Goal: Book appointment/travel/reservation

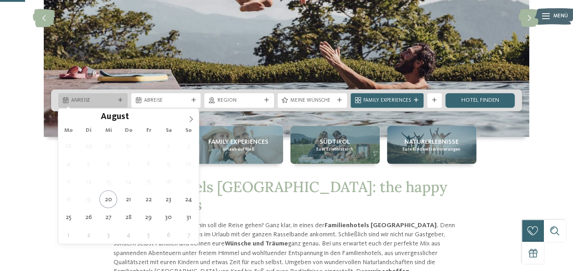
click at [118, 99] on icon at bounding box center [120, 100] width 5 height 5
click at [190, 117] on icon at bounding box center [191, 119] width 6 height 6
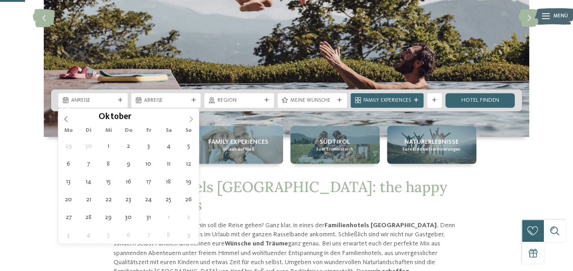
click at [190, 117] on icon at bounding box center [191, 119] width 6 height 6
type div "[DATE]"
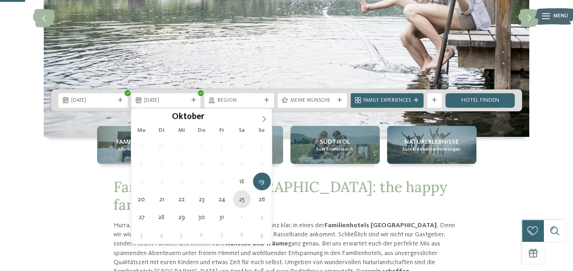
type div "[DATE]"
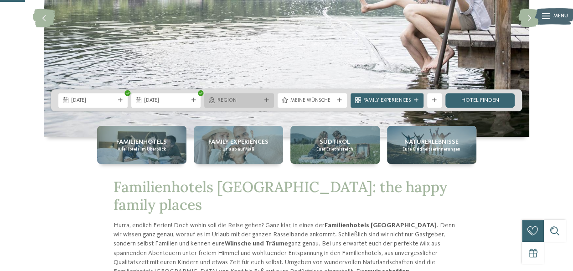
click at [252, 95] on div "Region" at bounding box center [238, 100] width 69 height 15
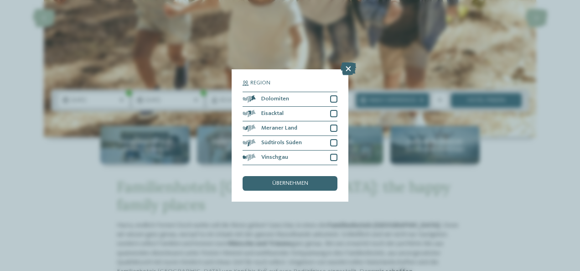
click at [486, 197] on div "Region Dolomiten" at bounding box center [290, 135] width 580 height 271
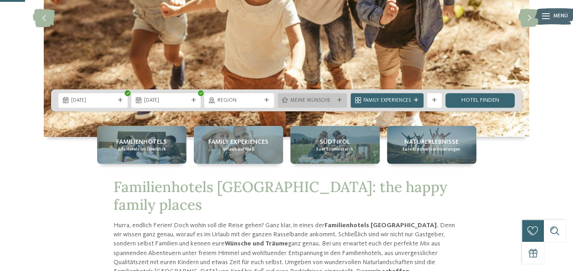
click at [320, 98] on span "Meine Wünsche" at bounding box center [313, 100] width 44 height 7
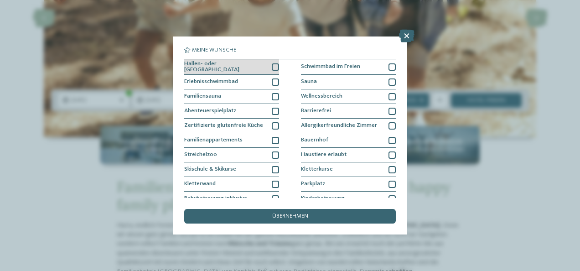
click at [273, 66] on div at bounding box center [275, 66] width 7 height 7
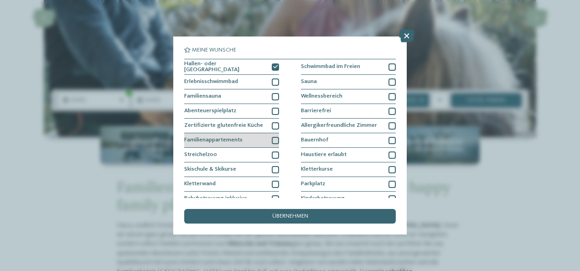
click at [272, 137] on div at bounding box center [275, 140] width 7 height 7
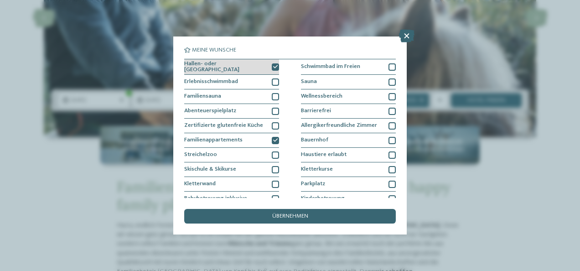
click at [270, 62] on div "Hallen- oder [GEOGRAPHIC_DATA]" at bounding box center [231, 67] width 95 height 16
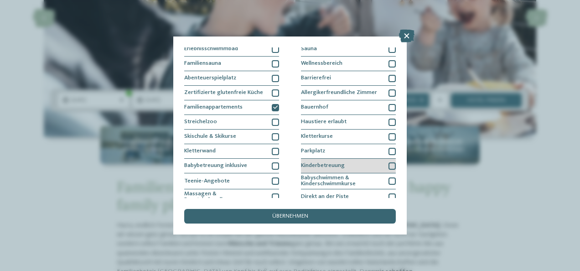
scroll to position [46, 0]
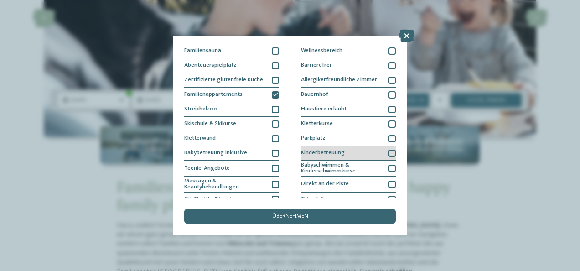
click at [385, 147] on div "Kinderbetreuung" at bounding box center [348, 153] width 95 height 15
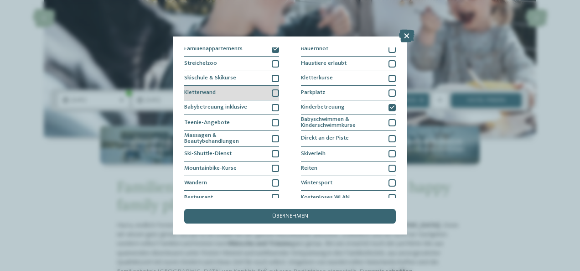
scroll to position [111, 0]
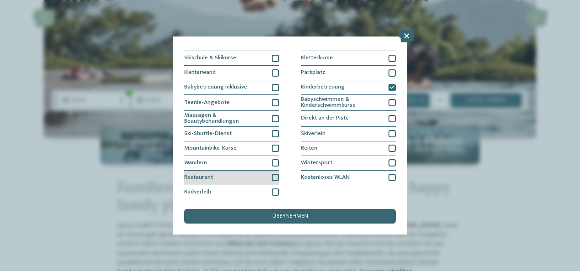
click at [272, 174] on div at bounding box center [275, 177] width 7 height 7
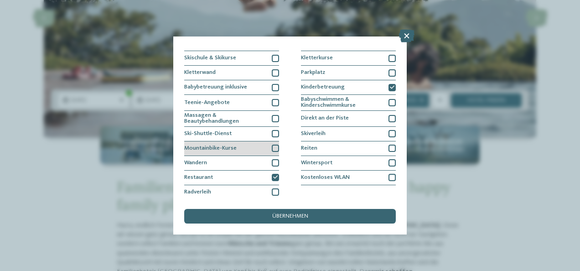
click at [261, 144] on div "Mountainbike-Kurse" at bounding box center [231, 148] width 95 height 15
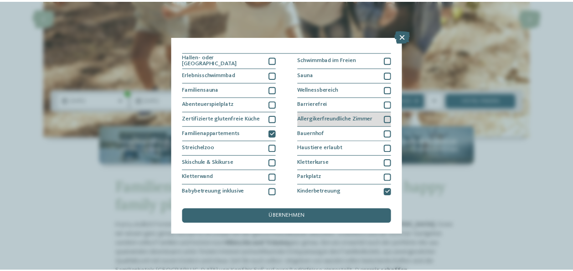
scroll to position [0, 0]
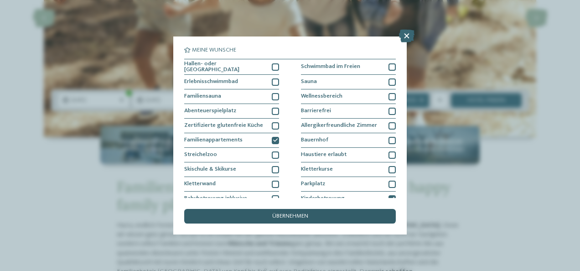
click at [275, 216] on span "übernehmen" at bounding box center [290, 216] width 36 height 6
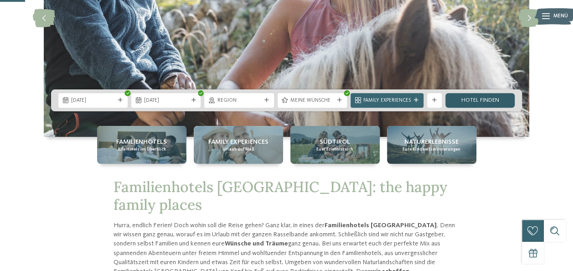
click at [478, 100] on link "Hotel finden" at bounding box center [480, 100] width 69 height 15
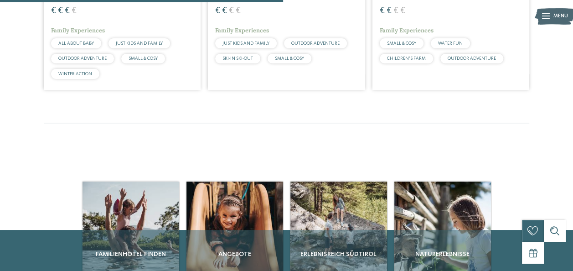
scroll to position [300, 0]
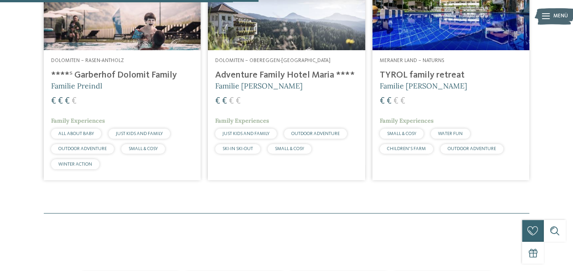
click at [550, 95] on div "3 / 27 Dolomiten – Rasen-Antholz ****ˢ Garberhof Dolomit Family Familie Preindl…" at bounding box center [286, 67] width 573 height 233
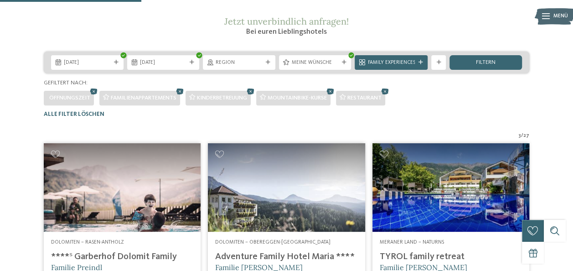
scroll to position [118, 0]
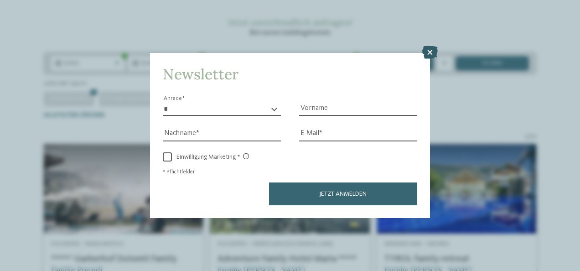
click at [431, 49] on icon at bounding box center [430, 52] width 16 height 13
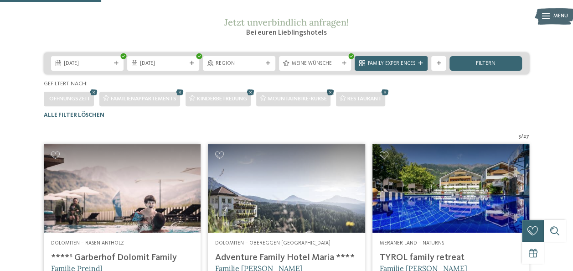
click at [335, 97] on icon at bounding box center [330, 93] width 11 height 10
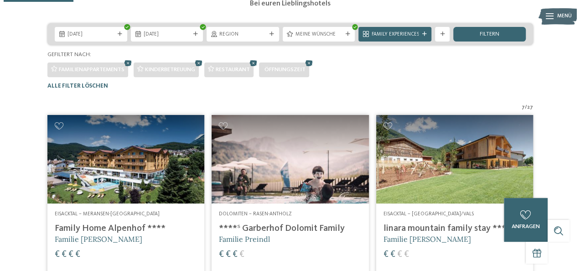
scroll to position [134, 0]
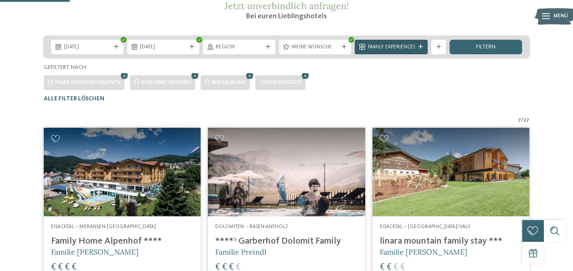
click at [417, 49] on div at bounding box center [420, 47] width 7 height 5
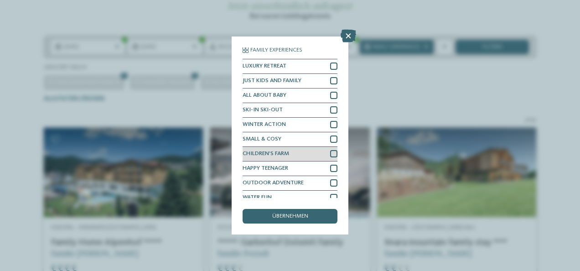
scroll to position [7, 0]
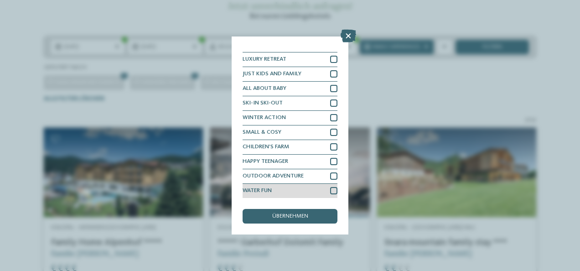
click at [322, 187] on div "WATER FUN" at bounding box center [290, 191] width 95 height 15
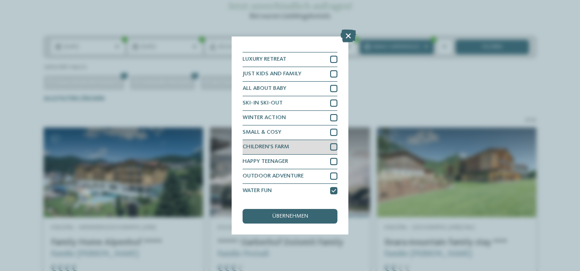
click at [317, 144] on div "CHILDREN’S FARM" at bounding box center [290, 147] width 95 height 15
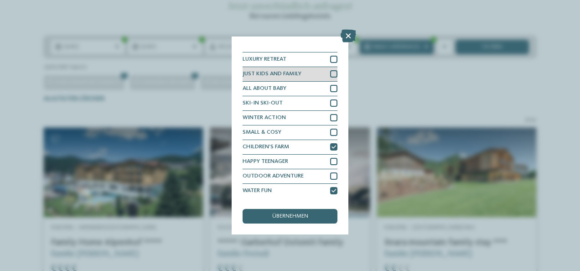
click at [313, 72] on div "JUST KIDS AND FAMILY" at bounding box center [290, 74] width 95 height 15
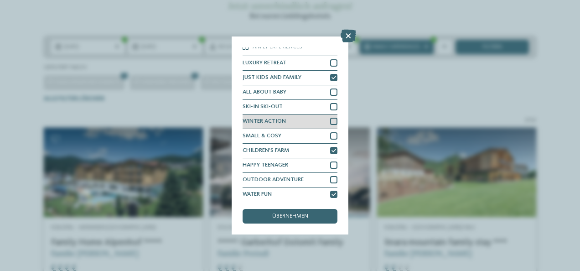
scroll to position [0, 0]
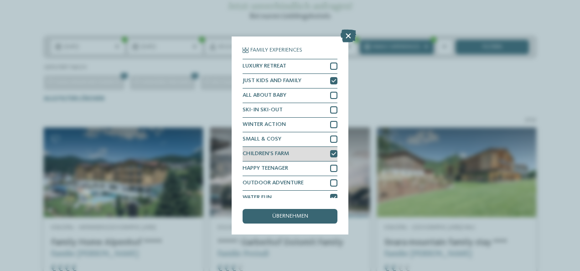
click at [332, 152] on icon at bounding box center [334, 154] width 5 height 5
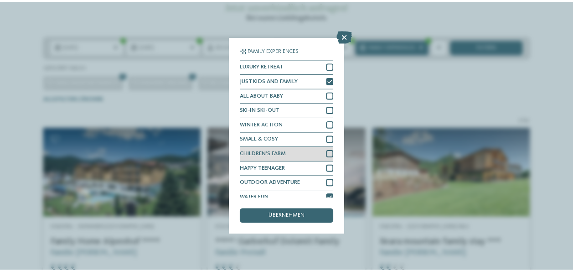
scroll to position [7, 0]
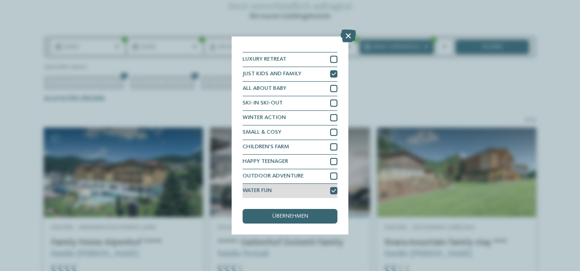
click at [332, 192] on icon at bounding box center [334, 191] width 5 height 5
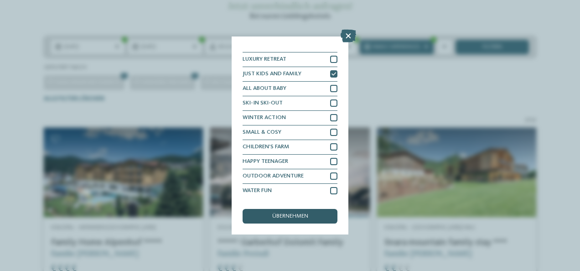
click at [321, 213] on div "übernehmen" at bounding box center [290, 216] width 95 height 15
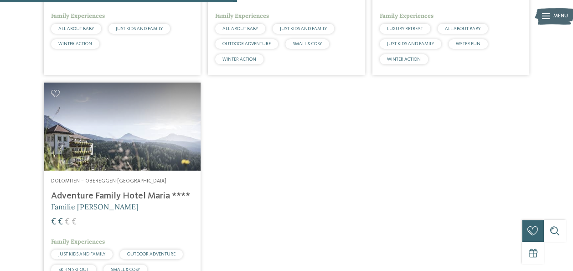
scroll to position [408, 0]
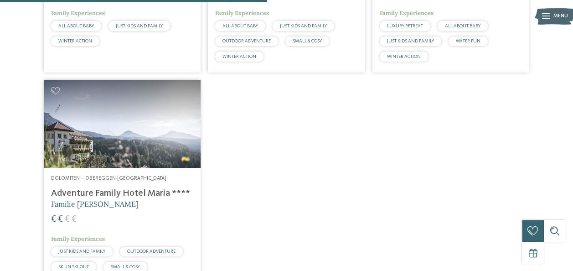
click at [102, 199] on h4 "Adventure Family Hotel Maria ****" at bounding box center [122, 193] width 142 height 11
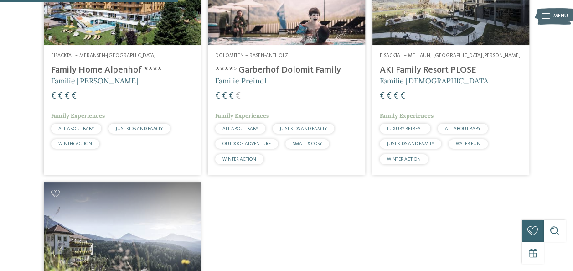
scroll to position [271, 0]
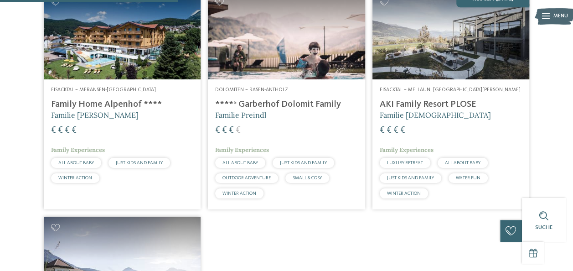
click at [322, 110] on h4 "****ˢ Garberhof Dolomit Family" at bounding box center [286, 104] width 142 height 11
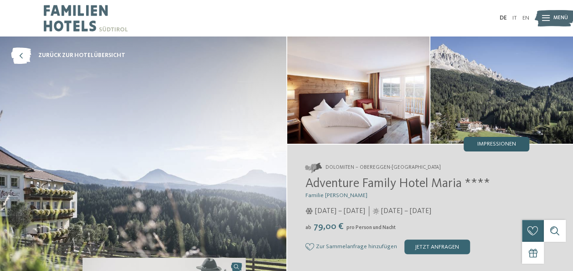
click at [510, 140] on div "Impressionen" at bounding box center [497, 144] width 66 height 15
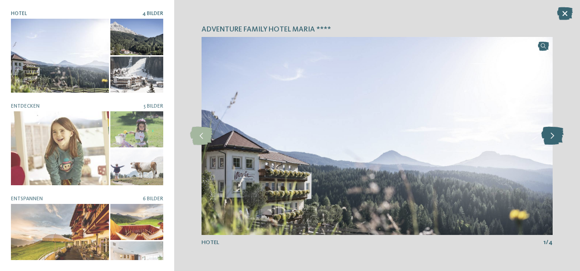
click at [551, 133] on icon at bounding box center [552, 136] width 22 height 18
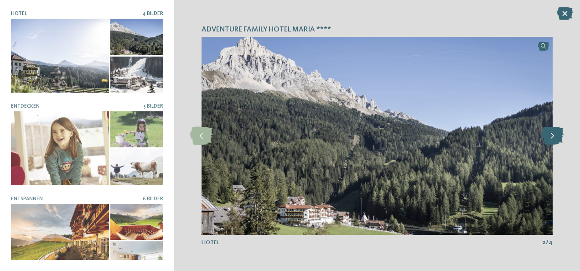
click at [551, 133] on icon at bounding box center [552, 136] width 22 height 18
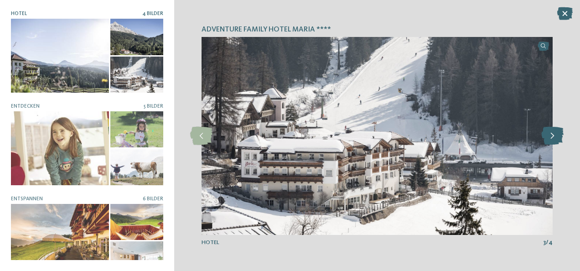
click at [551, 133] on icon at bounding box center [552, 136] width 22 height 18
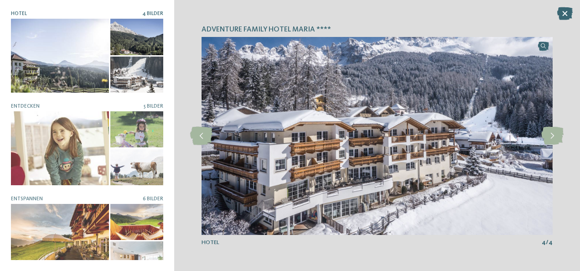
click at [540, 129] on img at bounding box center [377, 136] width 351 height 198
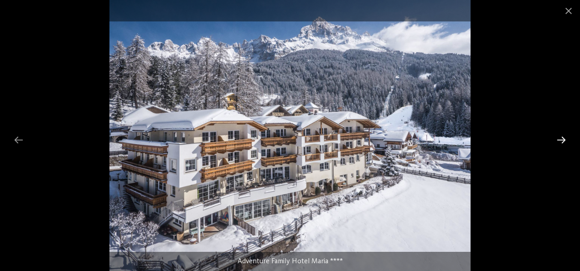
click at [554, 137] on div at bounding box center [561, 140] width 19 height 18
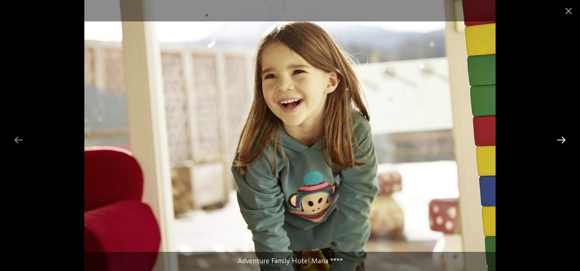
click at [554, 137] on div at bounding box center [561, 140] width 19 height 18
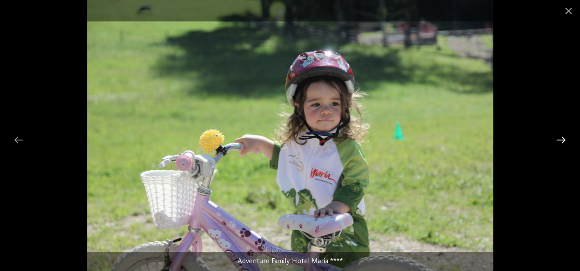
click at [554, 137] on div at bounding box center [561, 140] width 19 height 18
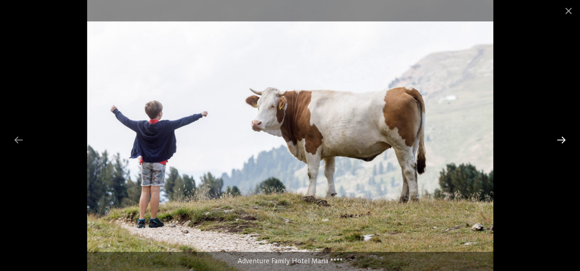
click at [554, 137] on div at bounding box center [561, 140] width 19 height 18
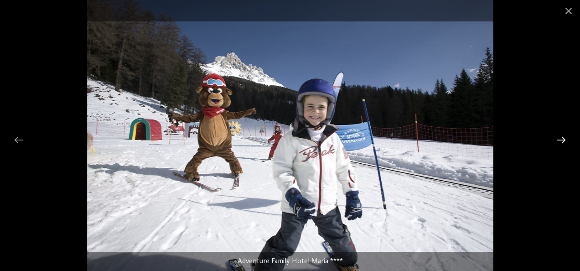
click at [554, 137] on div at bounding box center [561, 140] width 19 height 18
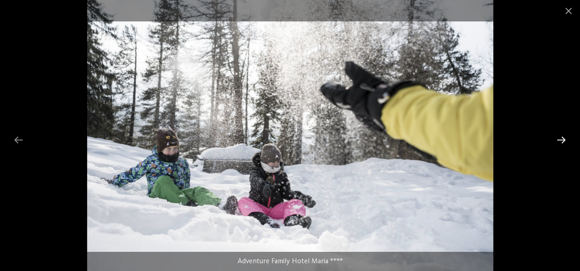
click at [554, 137] on div at bounding box center [561, 140] width 19 height 18
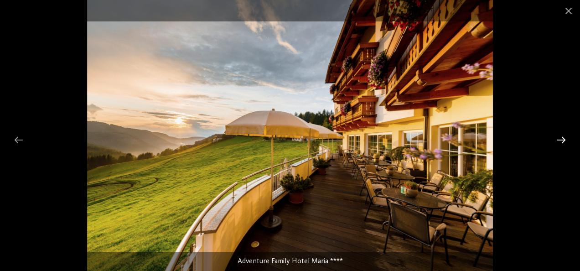
click at [554, 137] on div at bounding box center [561, 140] width 19 height 18
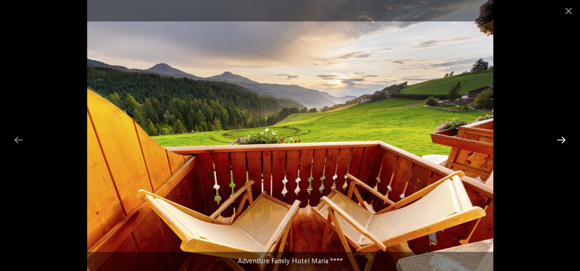
click at [554, 137] on div at bounding box center [561, 140] width 19 height 18
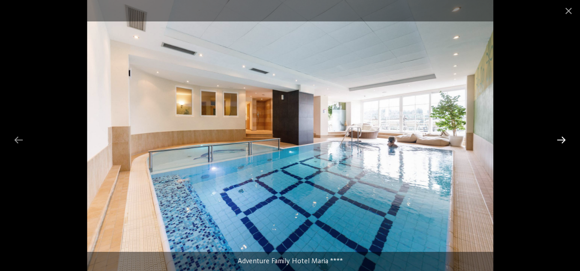
click at [554, 137] on div at bounding box center [561, 140] width 19 height 18
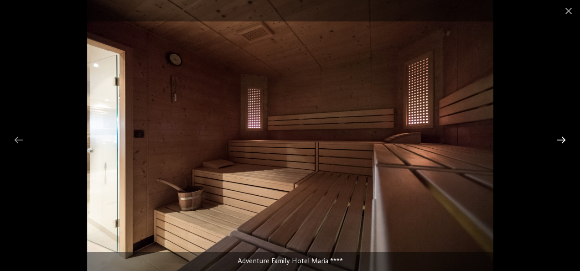
click at [554, 137] on div at bounding box center [561, 140] width 19 height 18
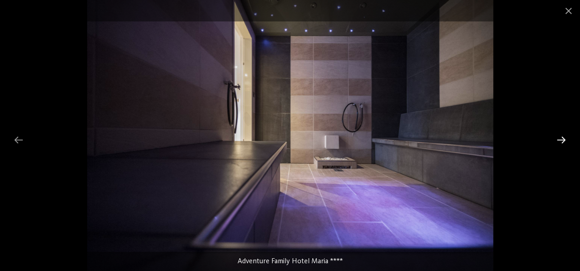
click at [554, 137] on div at bounding box center [561, 140] width 19 height 18
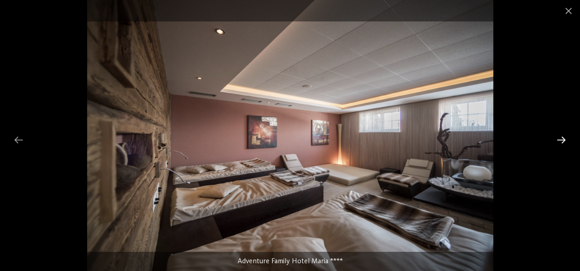
click at [554, 137] on div at bounding box center [561, 140] width 19 height 18
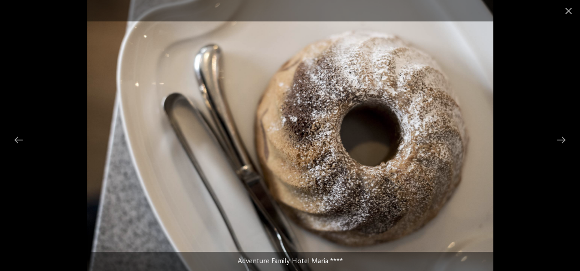
drag, startPoint x: 562, startPoint y: 136, endPoint x: 562, endPoint y: 125, distance: 11.4
click at [562, 136] on div at bounding box center [561, 140] width 19 height 18
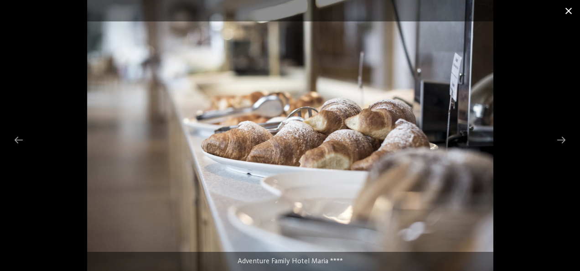
click at [573, 8] on span at bounding box center [568, 10] width 23 height 21
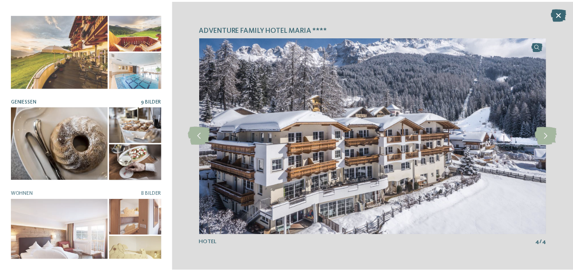
scroll to position [192, 0]
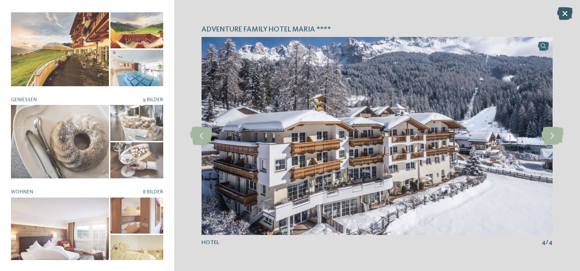
click at [565, 10] on icon at bounding box center [565, 13] width 16 height 13
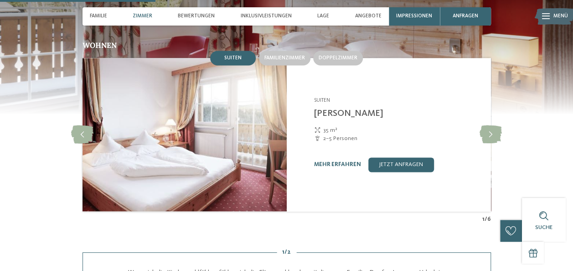
scroll to position [684, 0]
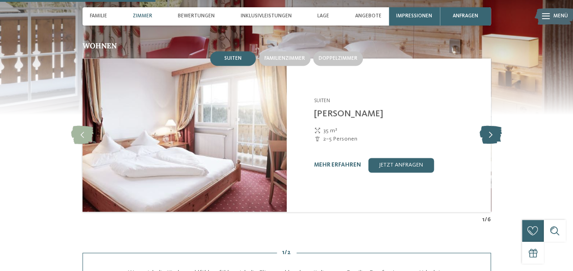
click at [491, 126] on icon at bounding box center [491, 135] width 22 height 18
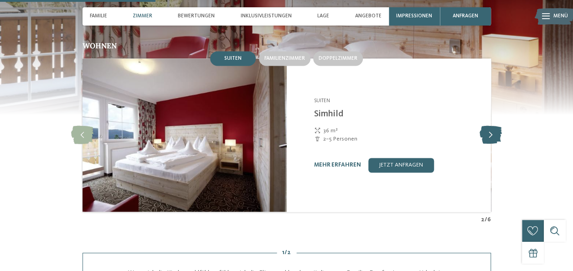
click at [492, 126] on icon at bounding box center [491, 135] width 22 height 18
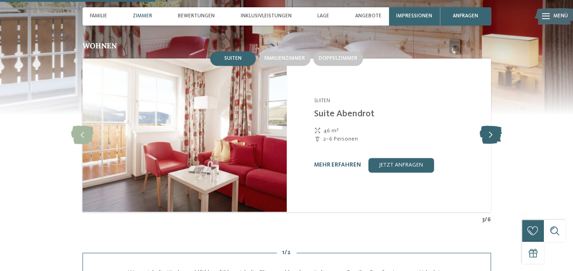
click at [492, 126] on icon at bounding box center [491, 135] width 22 height 18
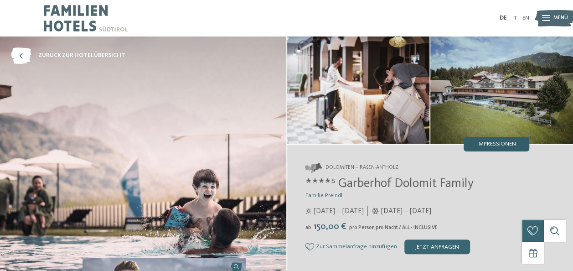
click at [511, 139] on div "Impressionen" at bounding box center [497, 144] width 66 height 15
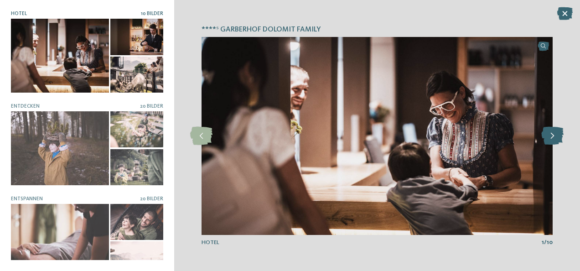
click at [557, 135] on icon at bounding box center [552, 136] width 22 height 18
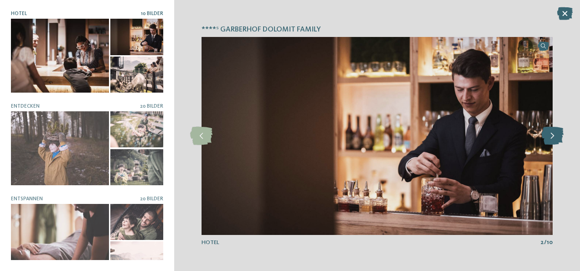
click at [557, 135] on icon at bounding box center [552, 136] width 22 height 18
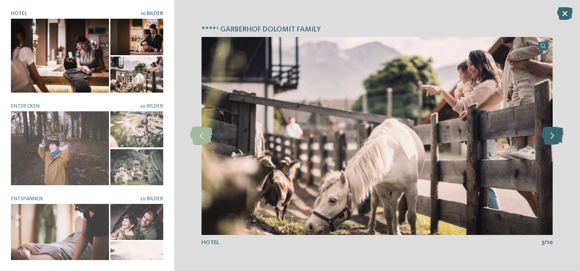
click at [557, 135] on icon at bounding box center [552, 136] width 22 height 18
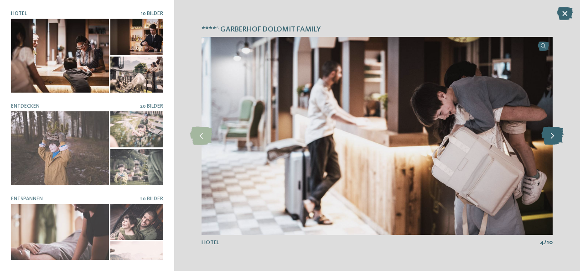
click at [557, 135] on icon at bounding box center [552, 136] width 22 height 18
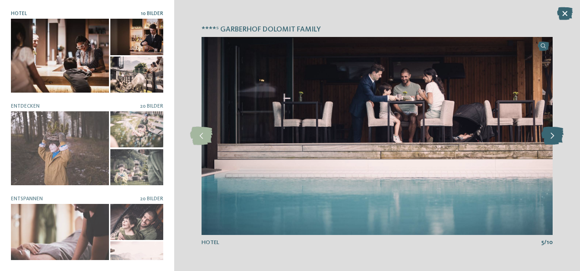
click at [557, 135] on icon at bounding box center [552, 136] width 22 height 18
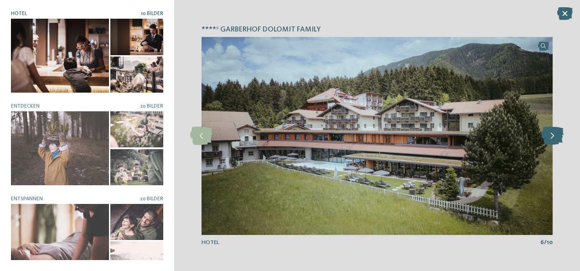
click at [557, 135] on icon at bounding box center [552, 136] width 22 height 18
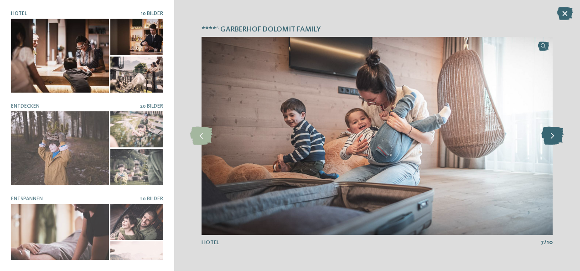
click at [557, 135] on icon at bounding box center [552, 136] width 22 height 18
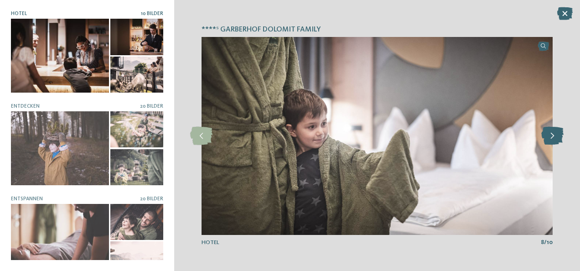
click at [557, 135] on icon at bounding box center [552, 136] width 22 height 18
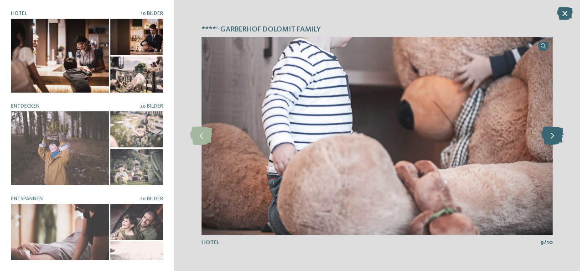
click at [557, 135] on icon at bounding box center [552, 136] width 22 height 18
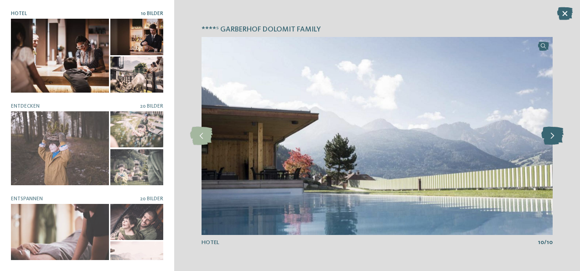
click at [557, 135] on icon at bounding box center [552, 136] width 22 height 18
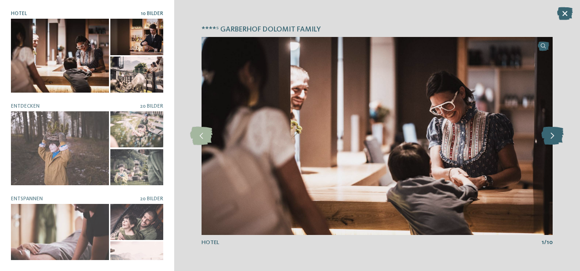
click at [557, 135] on icon at bounding box center [552, 136] width 22 height 18
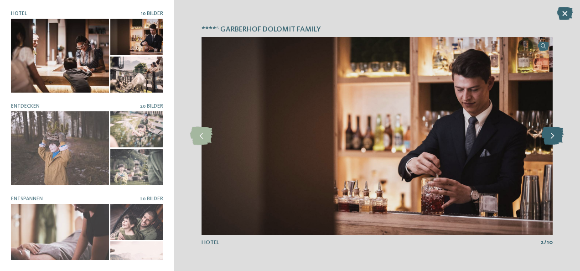
click at [557, 135] on icon at bounding box center [552, 136] width 22 height 18
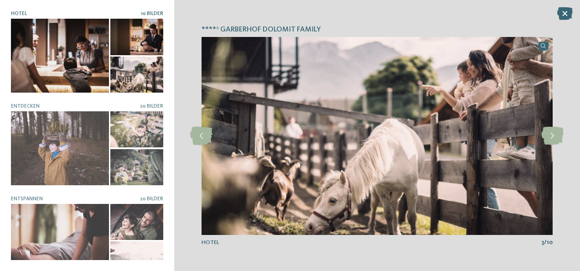
click at [144, 100] on div "Hotel 10 Bilder" at bounding box center [87, 135] width 152 height 249
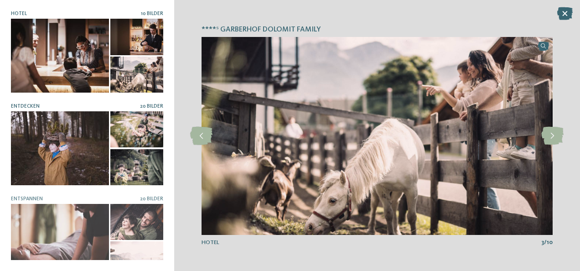
click at [146, 104] on span "20 Bilder" at bounding box center [151, 106] width 23 height 5
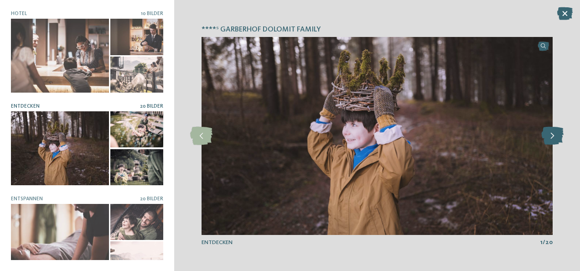
click at [550, 134] on icon at bounding box center [552, 136] width 22 height 18
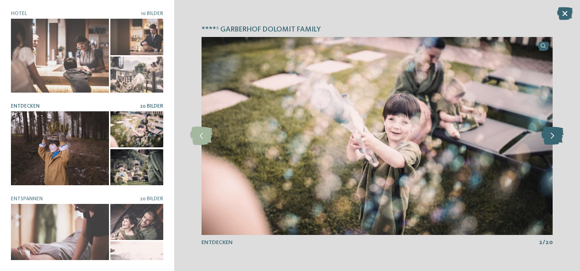
click at [550, 134] on icon at bounding box center [552, 136] width 22 height 18
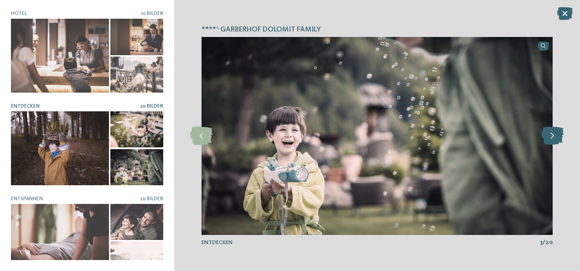
click at [550, 134] on icon at bounding box center [552, 136] width 22 height 18
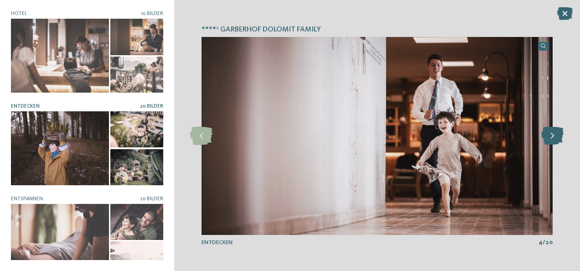
click at [550, 134] on icon at bounding box center [552, 136] width 22 height 18
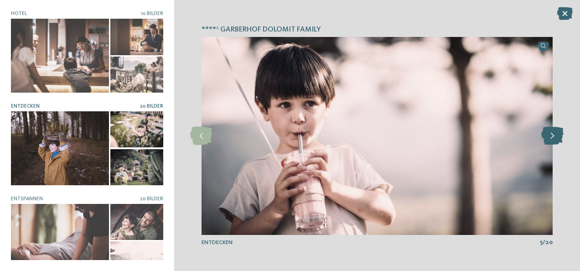
click at [550, 134] on icon at bounding box center [552, 136] width 22 height 18
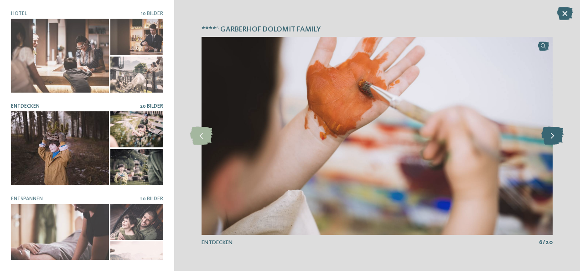
click at [550, 134] on icon at bounding box center [552, 136] width 22 height 18
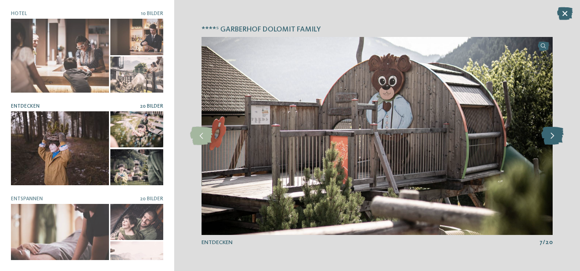
click at [550, 134] on icon at bounding box center [552, 136] width 22 height 18
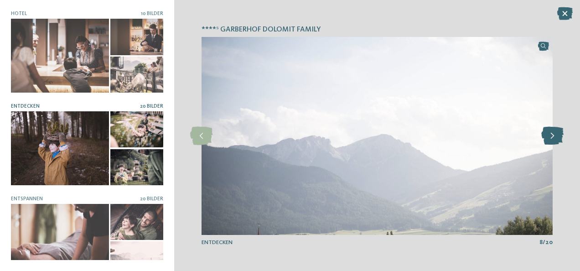
click at [550, 134] on icon at bounding box center [552, 136] width 22 height 18
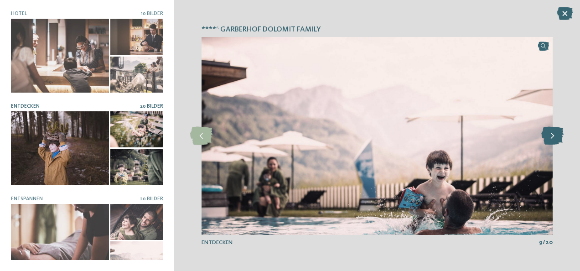
click at [550, 134] on icon at bounding box center [552, 136] width 22 height 18
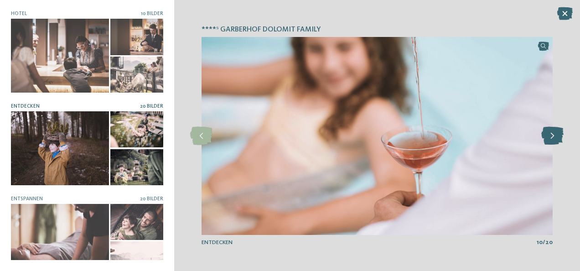
click at [550, 134] on icon at bounding box center [552, 136] width 22 height 18
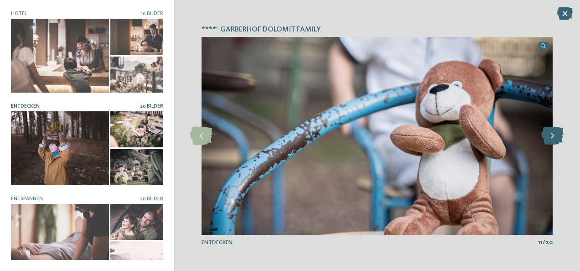
click at [550, 134] on icon at bounding box center [552, 136] width 22 height 18
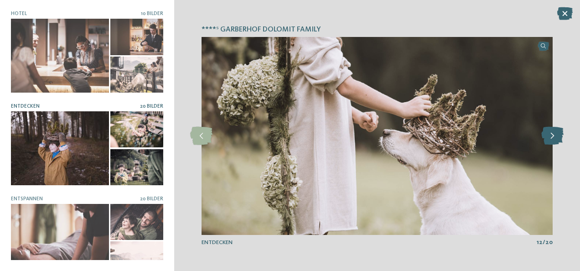
click at [550, 134] on icon at bounding box center [552, 136] width 22 height 18
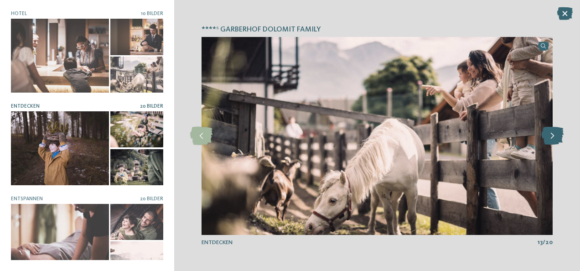
click at [550, 134] on icon at bounding box center [552, 136] width 22 height 18
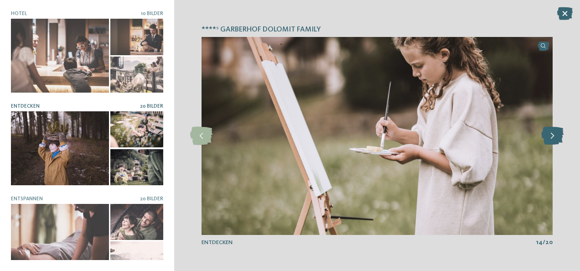
click at [550, 134] on icon at bounding box center [552, 136] width 22 height 18
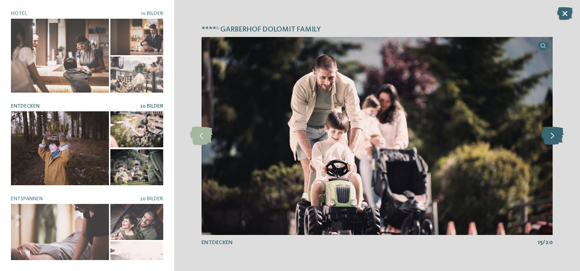
click at [550, 134] on icon at bounding box center [552, 136] width 22 height 18
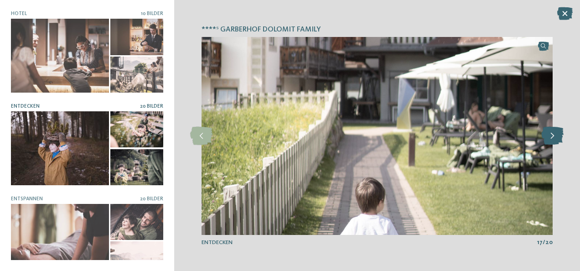
click at [550, 134] on icon at bounding box center [552, 136] width 22 height 18
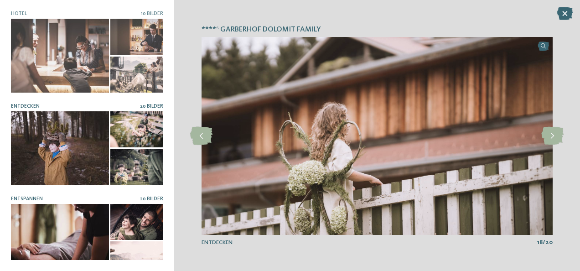
click at [151, 196] on div "20 Bilder" at bounding box center [151, 199] width 23 height 6
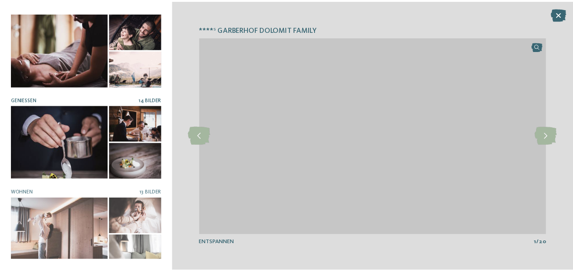
scroll to position [192, 0]
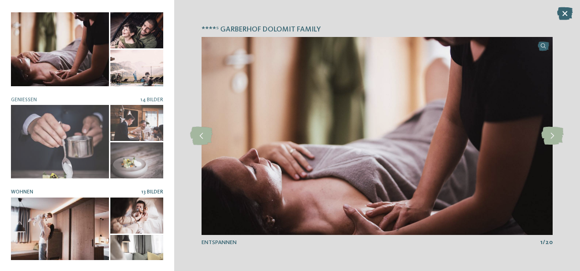
click at [153, 189] on span "13 Bilder" at bounding box center [152, 191] width 22 height 5
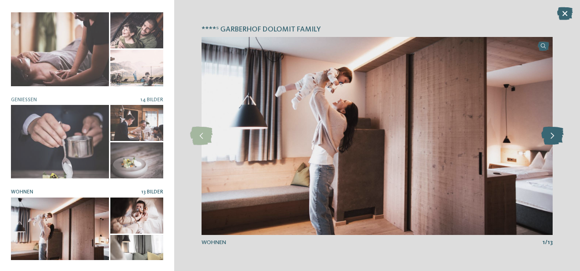
click at [553, 140] on icon at bounding box center [552, 136] width 22 height 18
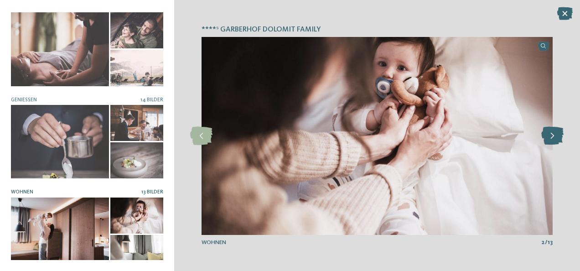
click at [553, 140] on icon at bounding box center [552, 136] width 22 height 18
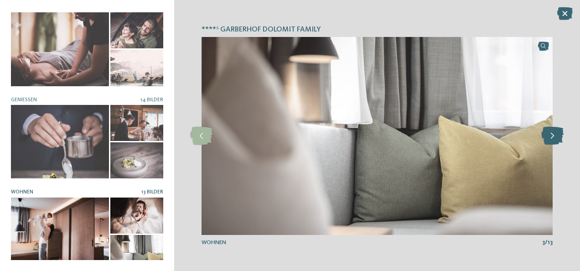
click at [553, 140] on icon at bounding box center [552, 136] width 22 height 18
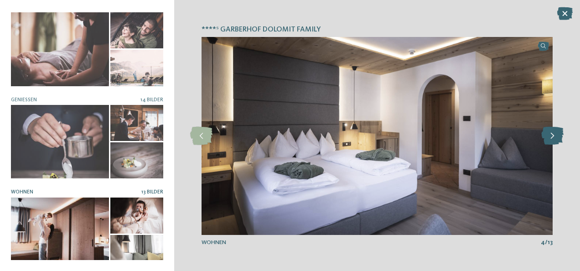
click at [553, 140] on icon at bounding box center [552, 136] width 22 height 18
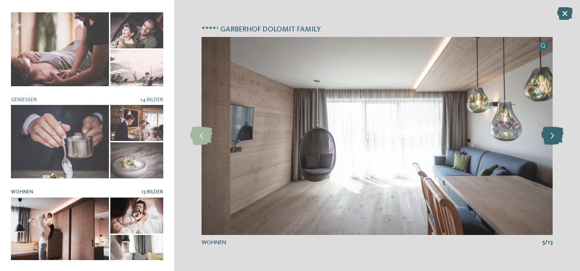
click at [553, 140] on icon at bounding box center [552, 136] width 22 height 18
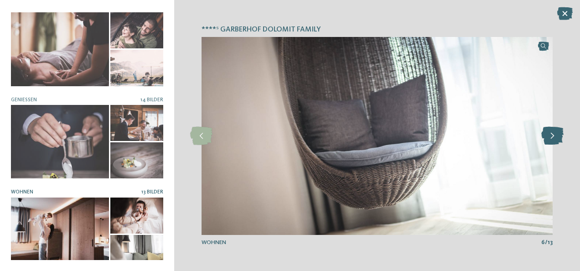
click at [553, 140] on icon at bounding box center [552, 136] width 22 height 18
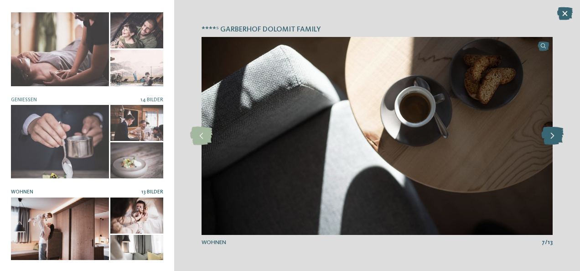
click at [553, 140] on icon at bounding box center [552, 136] width 22 height 18
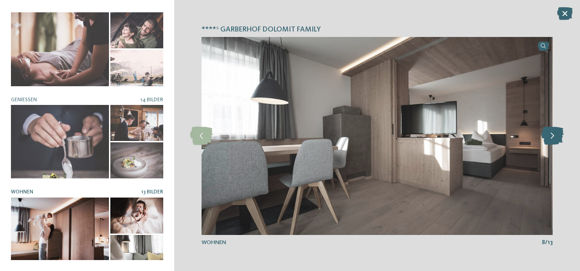
click at [553, 140] on icon at bounding box center [552, 136] width 22 height 18
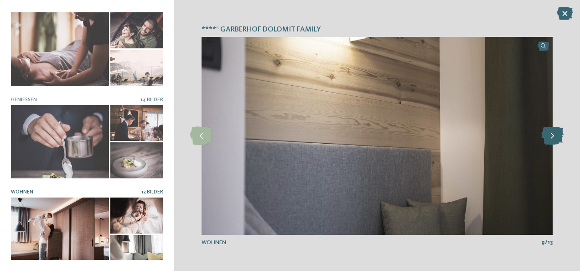
click at [553, 140] on icon at bounding box center [552, 136] width 22 height 18
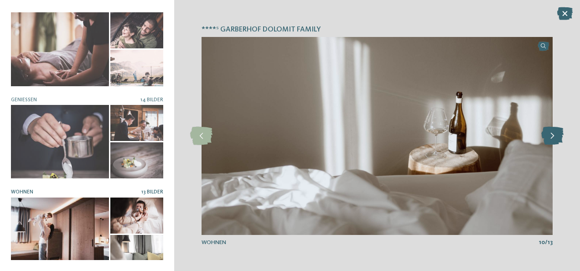
click at [553, 140] on icon at bounding box center [552, 136] width 22 height 18
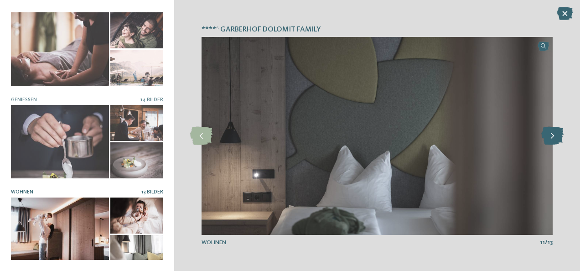
click at [553, 140] on icon at bounding box center [552, 136] width 22 height 18
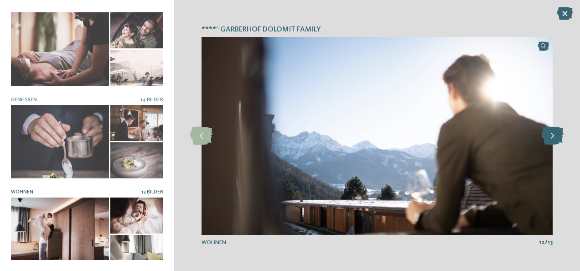
click at [553, 140] on icon at bounding box center [552, 136] width 22 height 18
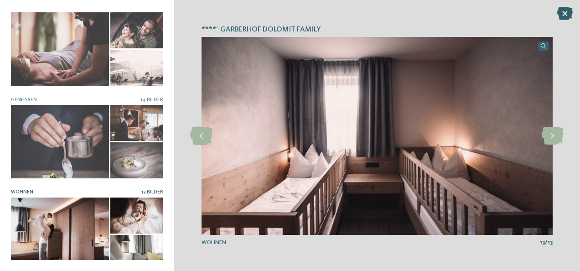
click at [567, 8] on icon at bounding box center [565, 13] width 16 height 13
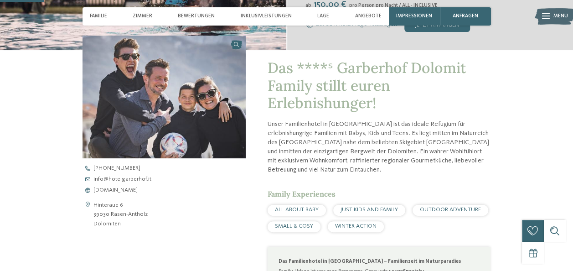
scroll to position [274, 0]
